Goal: Communication & Community: Participate in discussion

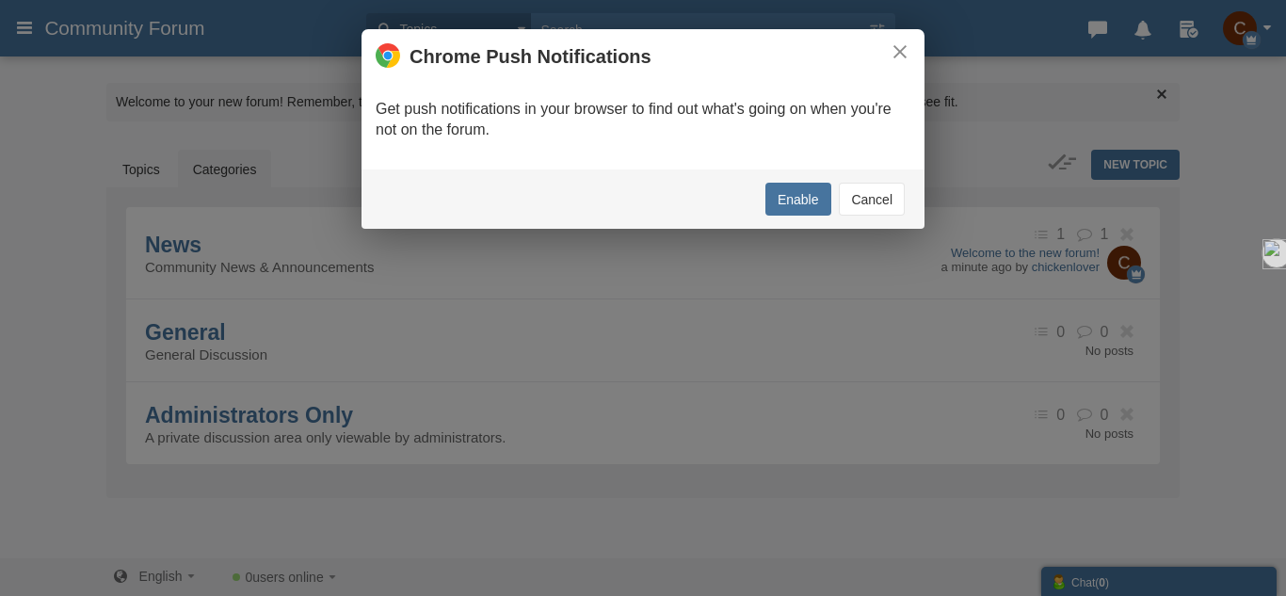
click at [853, 185] on button "Cancel" at bounding box center [872, 199] width 66 height 33
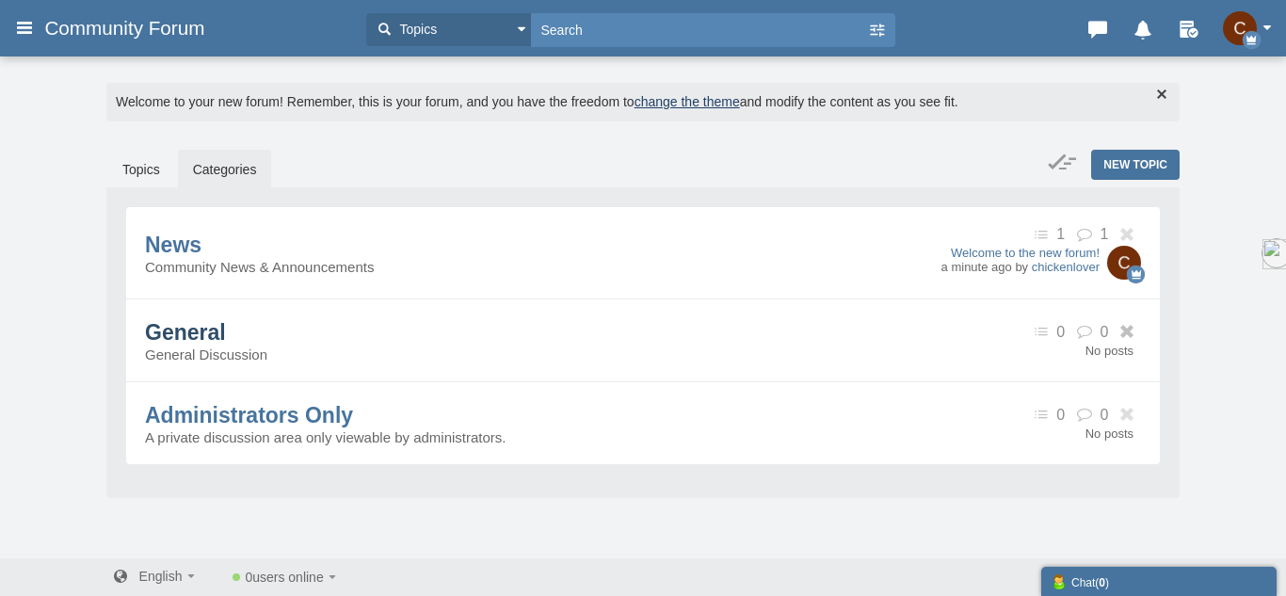
click at [226, 345] on span "General" at bounding box center [185, 332] width 81 height 24
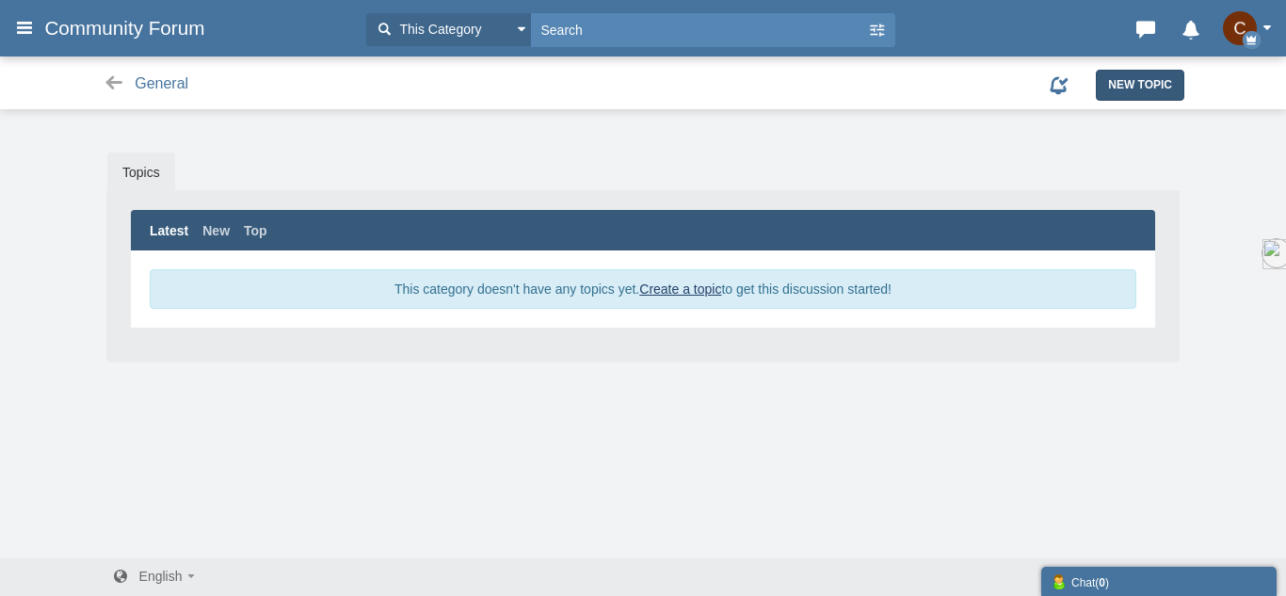
click at [1102, 91] on link "New Topic" at bounding box center [1140, 85] width 89 height 30
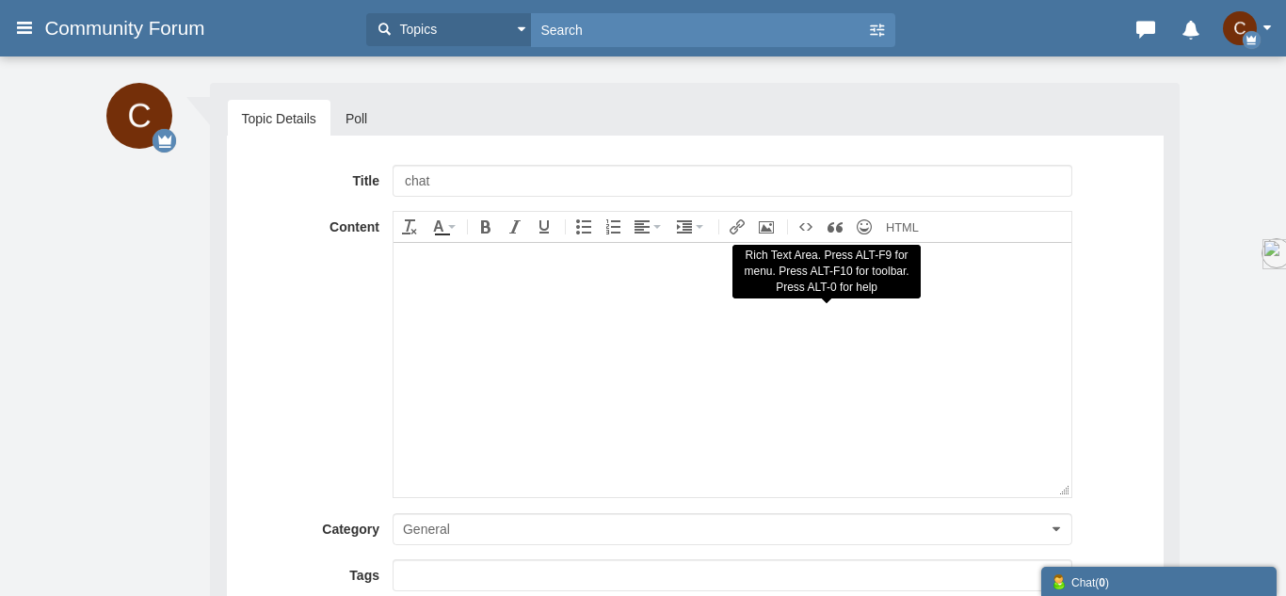
type input "chat"
click at [770, 488] on body at bounding box center [732, 369] width 678 height 254
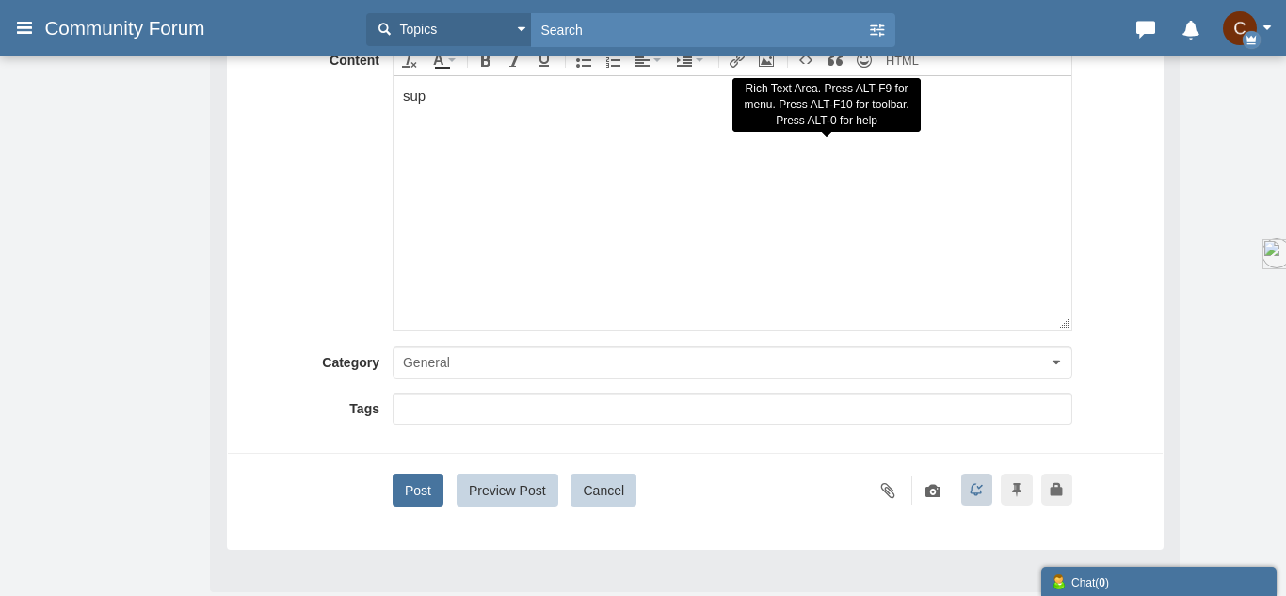
scroll to position [178, 0]
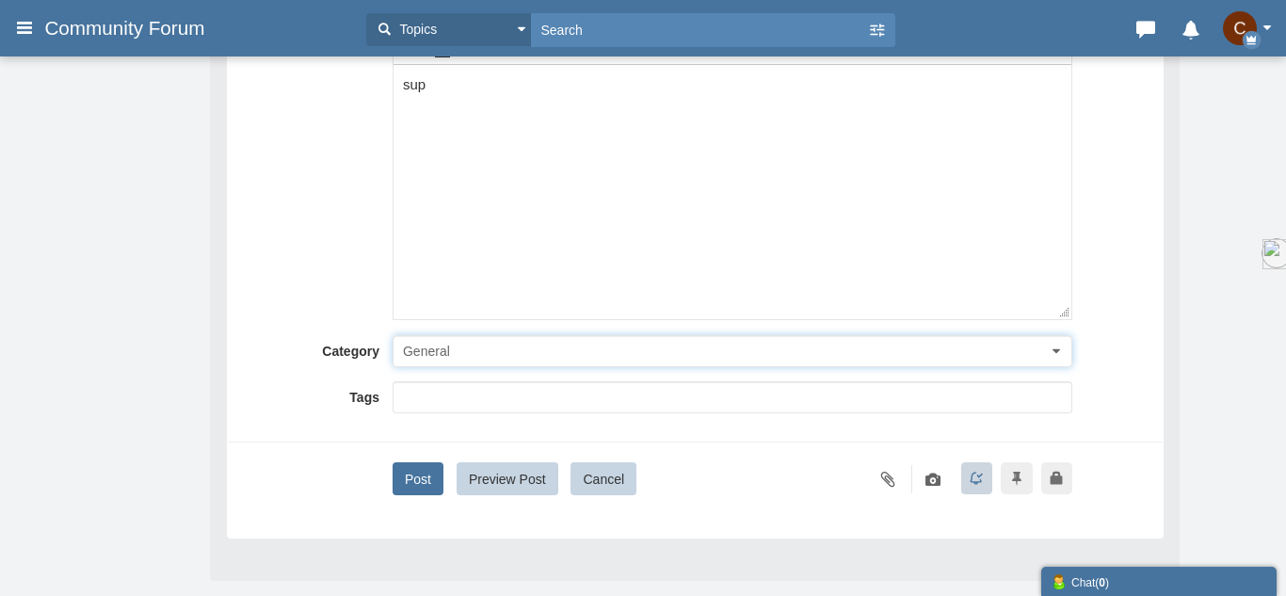
click at [672, 358] on button "General" at bounding box center [733, 351] width 680 height 32
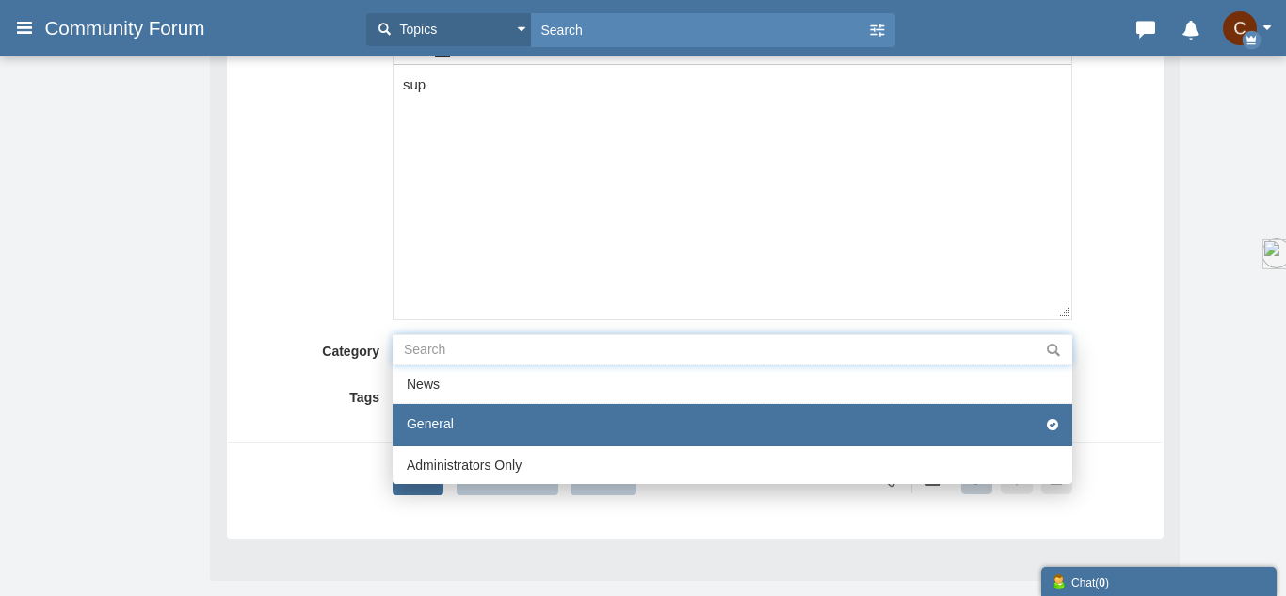
click at [675, 359] on input "text" at bounding box center [733, 349] width 680 height 31
click at [364, 447] on div "Title chat Content div Deleting Attachment... getFilename get_filesize 0% Cance…" at bounding box center [695, 241] width 907 height 509
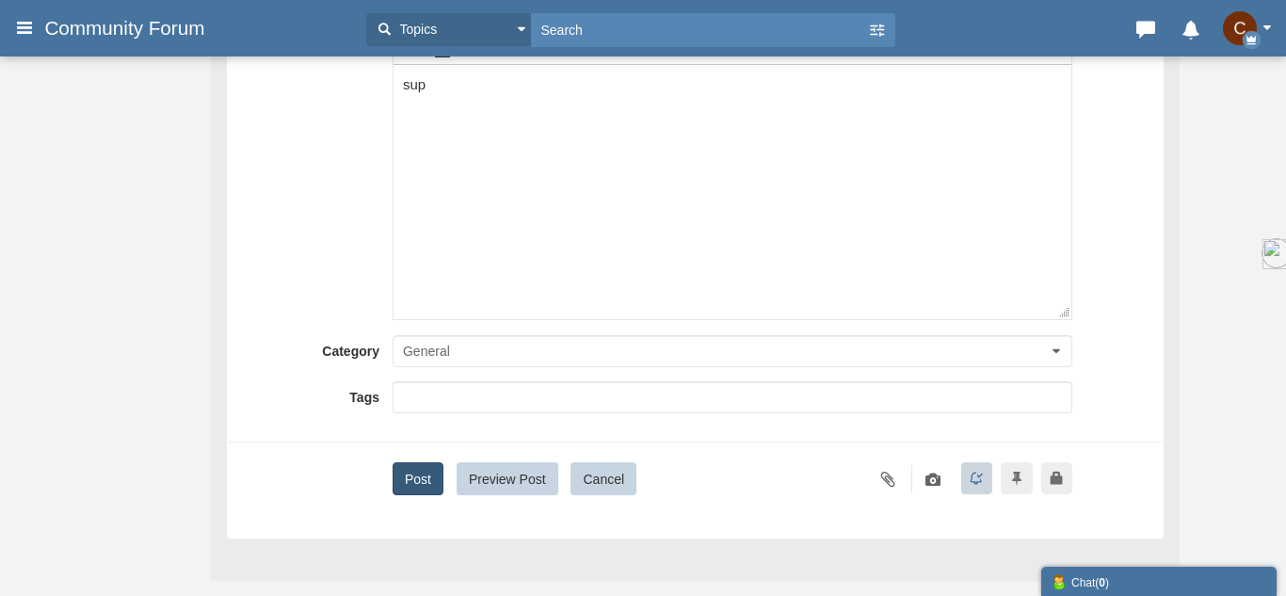
click at [406, 473] on button "Post" at bounding box center [418, 478] width 51 height 33
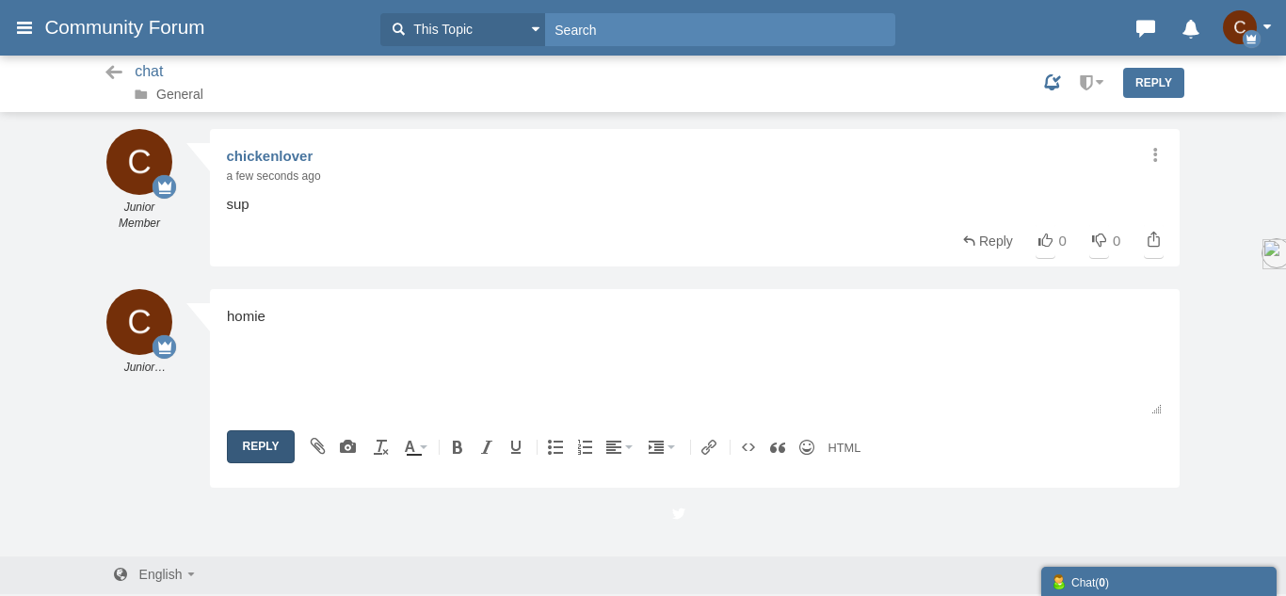
click at [267, 449] on input "Reply" at bounding box center [261, 446] width 69 height 33
